Goal: Information Seeking & Learning: Check status

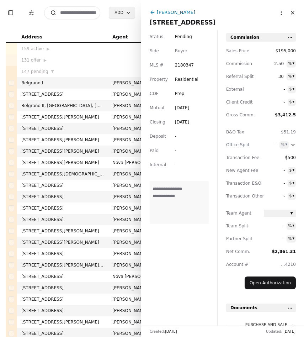
click at [79, 17] on input at bounding box center [72, 12] width 56 height 13
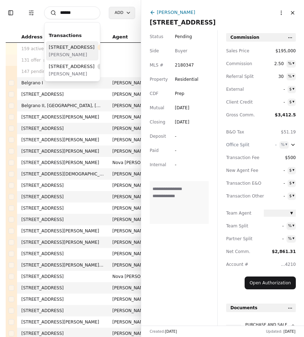
type input "******"
click at [69, 58] on span "[PERSON_NAME]" at bounding box center [84, 54] width 70 height 7
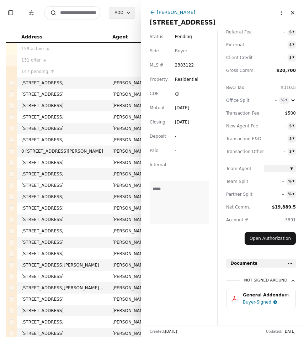
scroll to position [54, 0]
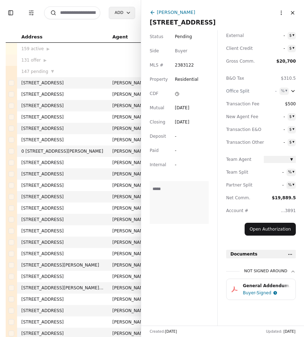
click at [265, 286] on div "General Addendum.pdf" at bounding box center [267, 285] width 48 height 7
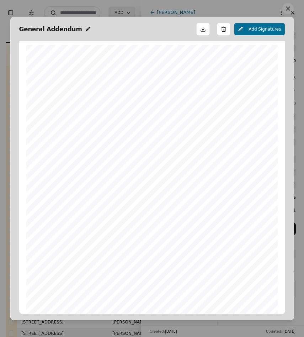
scroll to position [4, 0]
click at [288, 11] on button at bounding box center [287, 8] width 11 height 11
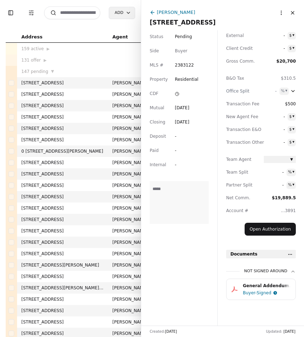
click at [255, 291] on div "Buyer-Signed" at bounding box center [257, 292] width 28 height 7
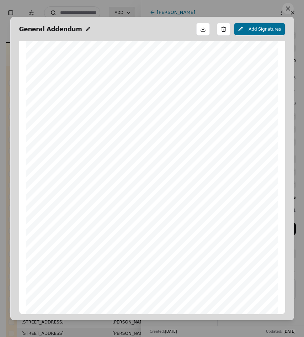
scroll to position [60, 0]
click at [289, 9] on button at bounding box center [287, 8] width 11 height 11
click at [289, 9] on button "Close" at bounding box center [292, 12] width 11 height 11
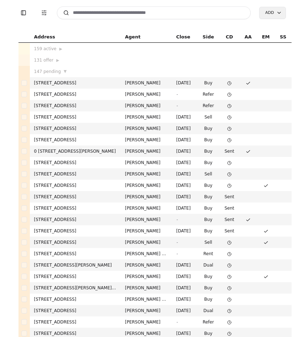
click at [108, 13] on input at bounding box center [154, 12] width 194 height 13
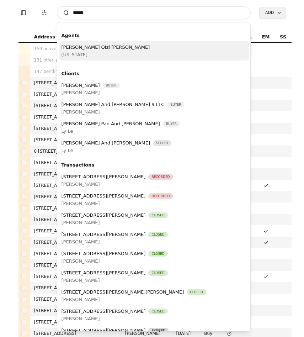
type input "*****"
click at [104, 58] on div "[PERSON_NAME] [PERSON_NAME] [US_STATE]" at bounding box center [154, 50] width 191 height 19
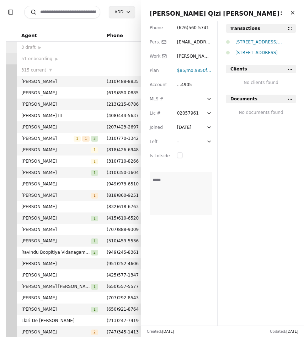
click at [61, 10] on input at bounding box center [62, 12] width 76 height 13
type input "****"
click at [76, 12] on input "****" at bounding box center [62, 12] width 76 height 13
click at [293, 14] on button "Close" at bounding box center [292, 12] width 11 height 11
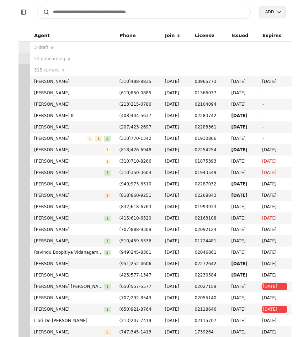
click at [156, 14] on input at bounding box center [144, 12] width 214 height 13
type input "*"
click at [118, 16] on input at bounding box center [144, 12] width 214 height 13
click at [111, 18] on input at bounding box center [144, 12] width 214 height 13
type input "*"
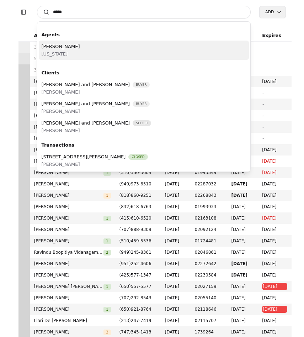
type input "*****"
click at [108, 56] on div "[PERSON_NAME] [US_STATE]" at bounding box center [144, 50] width 211 height 19
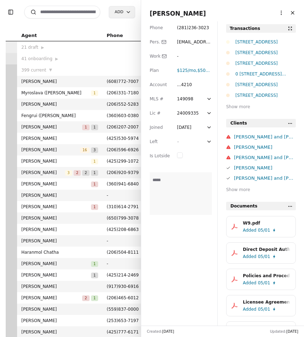
click at [70, 12] on input at bounding box center [62, 12] width 76 height 13
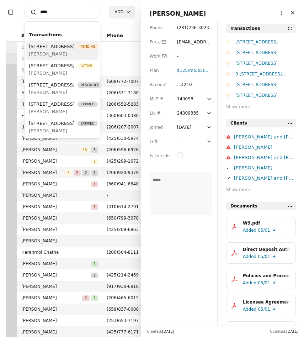
type input "****"
click at [73, 58] on span "[PERSON_NAME]" at bounding box center [64, 53] width 70 height 7
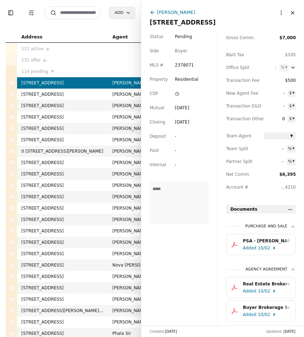
scroll to position [99, 0]
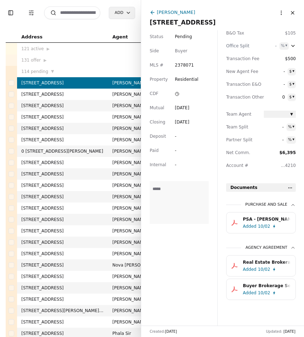
click at [294, 9] on button "Close" at bounding box center [292, 12] width 11 height 11
click at [294, 9] on div "[PERSON_NAME] [STREET_ADDRESS] More options Close" at bounding box center [223, 18] width 146 height 19
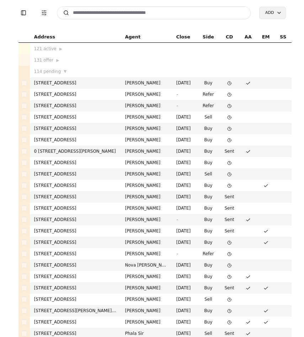
click at [77, 15] on input at bounding box center [154, 12] width 194 height 13
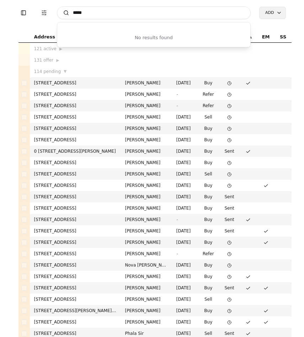
click at [110, 13] on input "*****" at bounding box center [154, 12] width 194 height 13
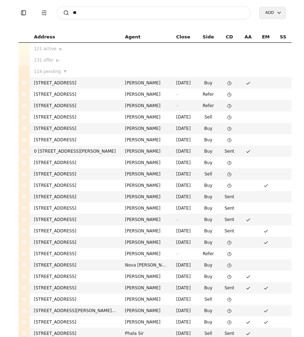
type input "*"
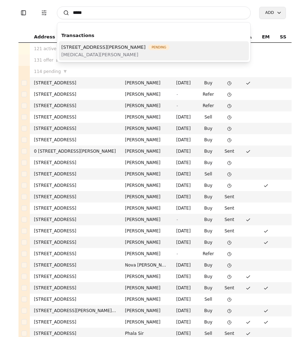
type input "*****"
click at [113, 53] on span "[MEDICAL_DATA][PERSON_NAME]" at bounding box center [116, 54] width 108 height 7
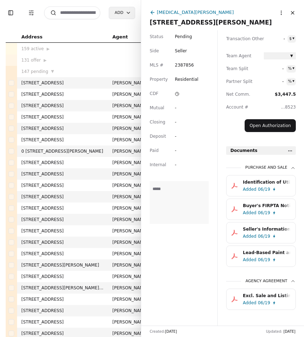
scroll to position [167, 0]
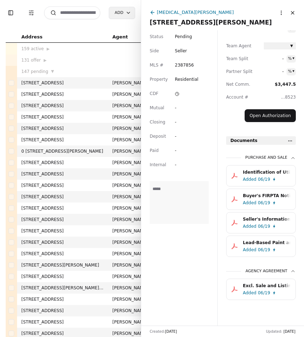
click at [256, 284] on div "Excl. Sale and Listing Agreement - [STREET_ADDRESS][PERSON_NAME]pdf" at bounding box center [267, 285] width 48 height 7
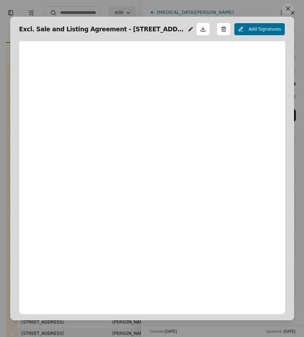
scroll to position [4, 0]
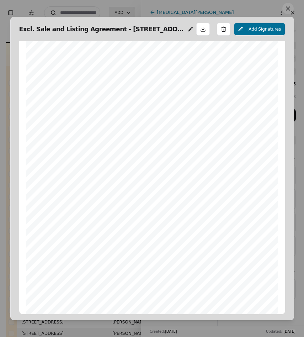
click at [286, 11] on button at bounding box center [287, 8] width 11 height 11
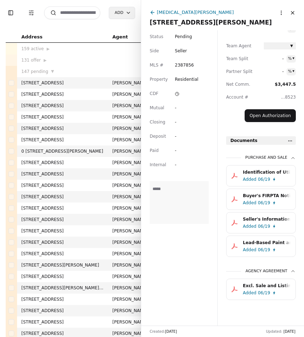
click at [240, 240] on button "Lead-Based Paint and Hazards Disclosure - [STREET_ADDRESS][PERSON_NAME]pdf Adde…" at bounding box center [261, 245] width 70 height 21
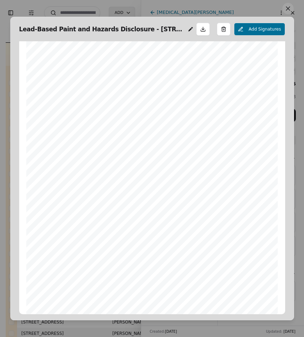
click at [288, 11] on button at bounding box center [287, 8] width 11 height 11
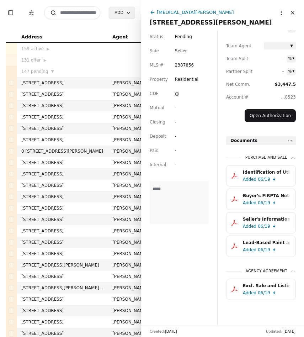
click at [268, 216] on div "Seller's Information Undisclosed - [STREET_ADDRESS][PERSON_NAME]pdf" at bounding box center [267, 219] width 48 height 7
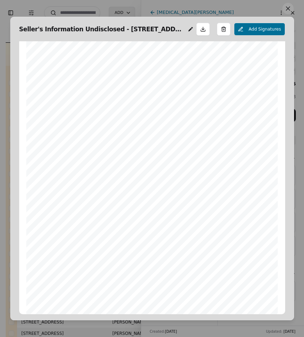
click at [286, 12] on button at bounding box center [287, 8] width 11 height 11
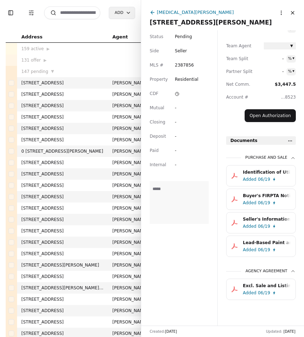
click at [266, 196] on div "Buyer's FIRPTA Notice.pdf" at bounding box center [267, 195] width 48 height 7
click at [258, 170] on div "Identification of Utilities Addendum - [STREET_ADDRESS][PERSON_NAME]pdf" at bounding box center [267, 172] width 48 height 7
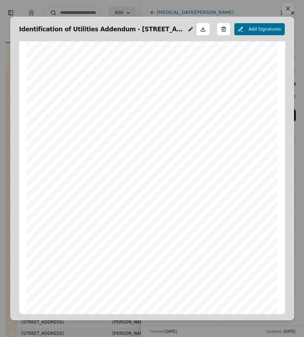
click at [288, 12] on button at bounding box center [287, 8] width 11 height 11
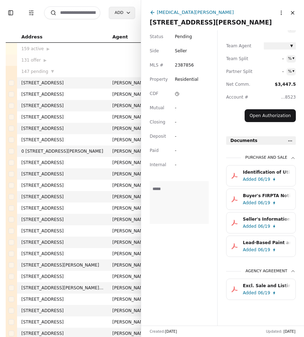
click at [276, 200] on div "Added 06/19" at bounding box center [268, 202] width 50 height 7
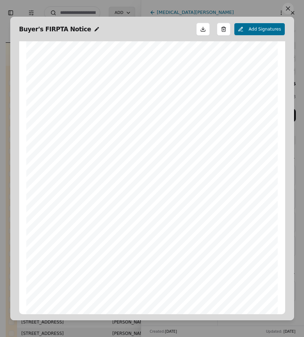
click at [291, 10] on button at bounding box center [287, 8] width 11 height 11
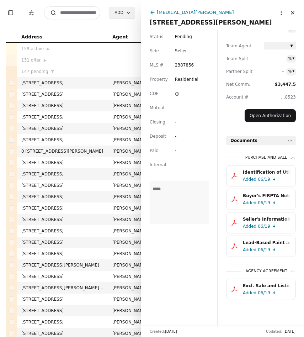
click at [259, 247] on div "06/19" at bounding box center [264, 249] width 12 height 7
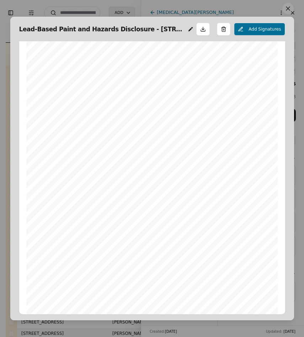
click at [291, 11] on button at bounding box center [287, 8] width 11 height 11
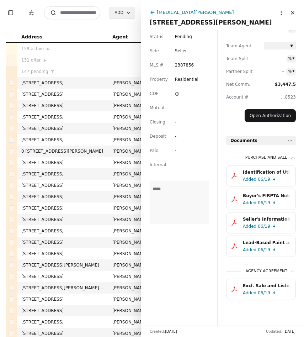
click at [269, 287] on div "Excl. Sale and Listing Agreement - [STREET_ADDRESS][PERSON_NAME]pdf" at bounding box center [267, 285] width 48 height 7
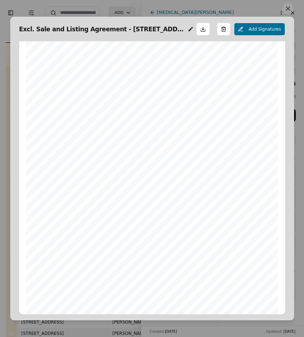
click at [292, 10] on button at bounding box center [287, 8] width 11 height 11
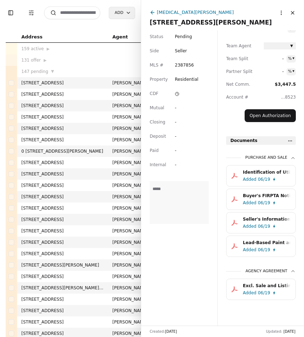
click at [267, 174] on div "Identification of Utilities Addendum - [STREET_ADDRESS][PERSON_NAME]pdf" at bounding box center [267, 172] width 48 height 7
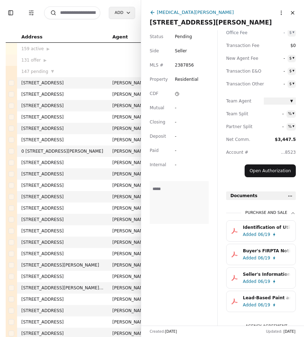
scroll to position [167, 0]
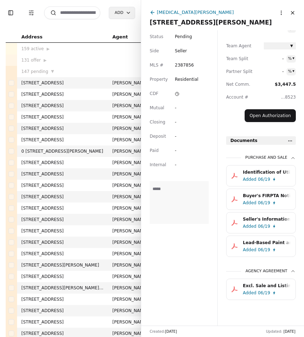
click at [289, 140] on html "Toggle Sidebar Transaction Filters Search Add Address Agent Close Side CD AA EM…" at bounding box center [152, 168] width 304 height 337
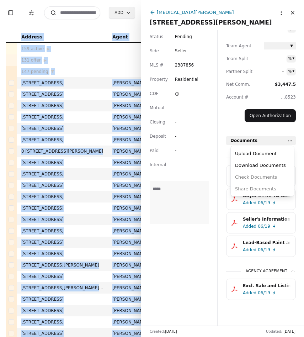
click at [289, 140] on html "Toggle Sidebar Transaction Filters Search Add Address Agent Close Side CD AA EM…" at bounding box center [152, 168] width 304 height 337
click at [271, 155] on div "Upload Document" at bounding box center [262, 154] width 60 height 12
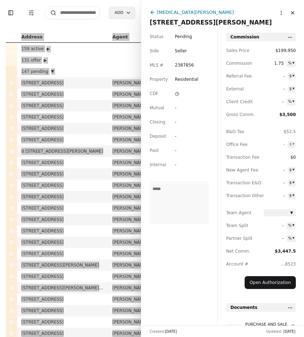
scroll to position [0, 0]
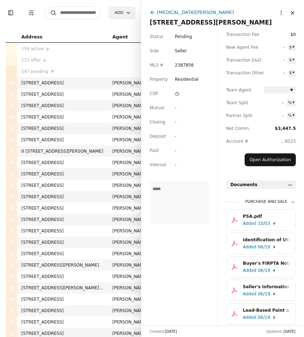
scroll to position [134, 0]
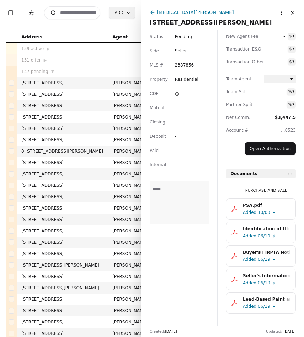
click at [262, 207] on div "PSA.pdf" at bounding box center [267, 205] width 48 height 7
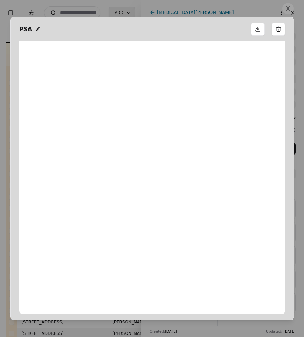
scroll to position [4, 0]
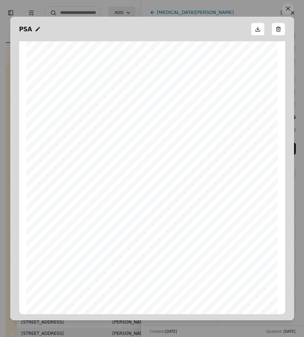
click at [289, 6] on button at bounding box center [287, 8] width 11 height 11
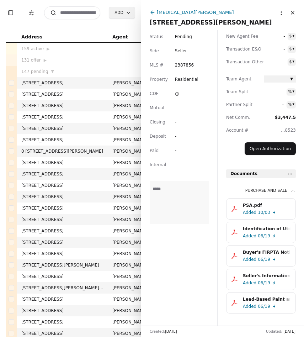
click at [174, 15] on div "[MEDICAL_DATA][PERSON_NAME]" at bounding box center [195, 12] width 77 height 7
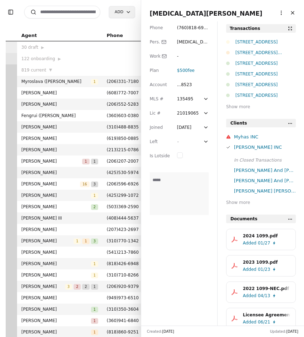
click at [252, 54] on div "[STREET_ADDRESS][PERSON_NAME]" at bounding box center [265, 52] width 60 height 7
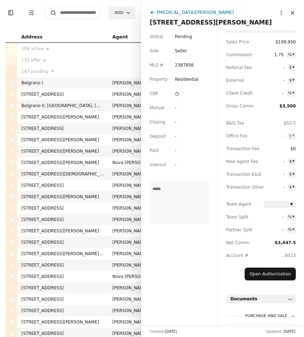
scroll to position [3, 0]
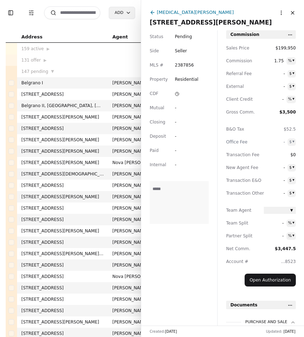
click at [181, 12] on div "[MEDICAL_DATA][PERSON_NAME]" at bounding box center [195, 12] width 77 height 7
